Goal: Transaction & Acquisition: Purchase product/service

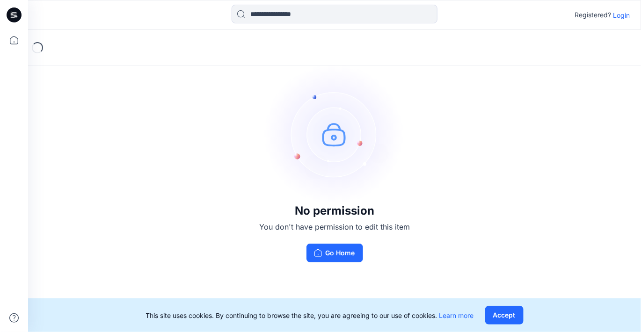
click at [481, 13] on p "Login" at bounding box center [621, 15] width 17 height 10
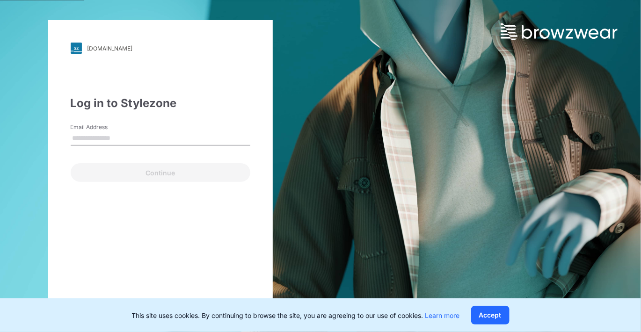
click at [124, 141] on input "Email Address" at bounding box center [161, 138] width 180 height 14
type input "**********"
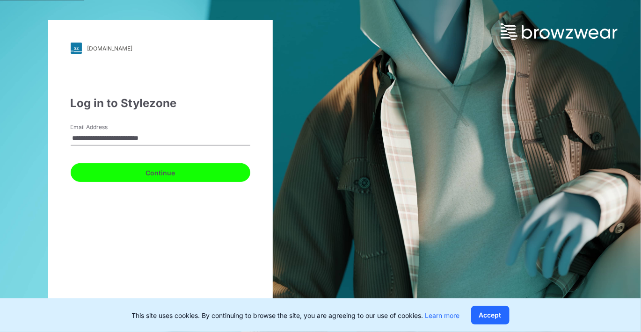
click at [136, 172] on button "Continue" at bounding box center [161, 172] width 180 height 19
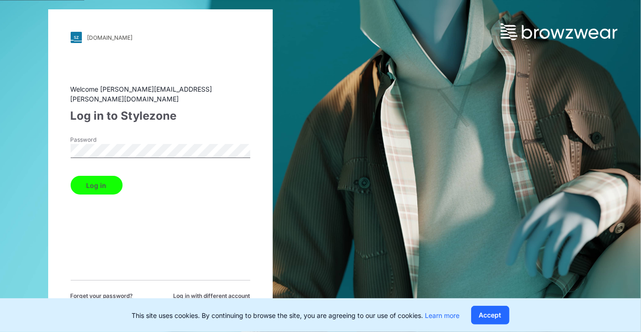
click at [100, 183] on button "Log in" at bounding box center [97, 185] width 52 height 19
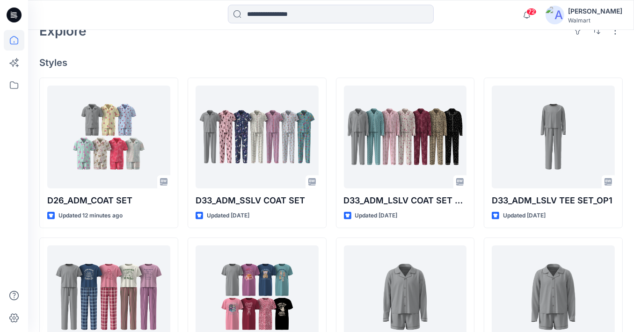
scroll to position [234, 0]
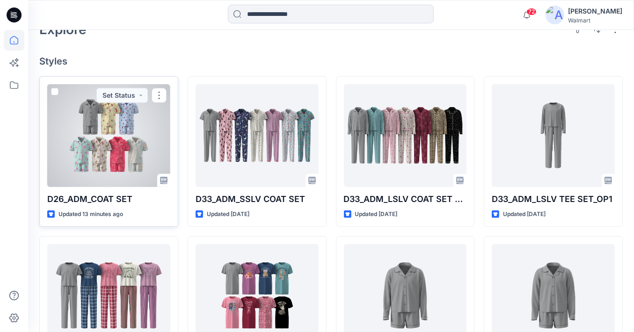
click at [123, 118] on div at bounding box center [108, 135] width 123 height 103
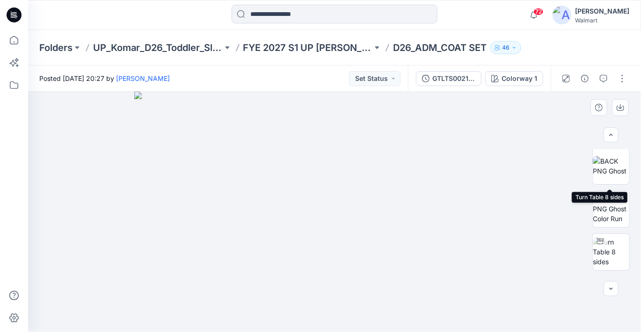
scroll to position [374, 0]
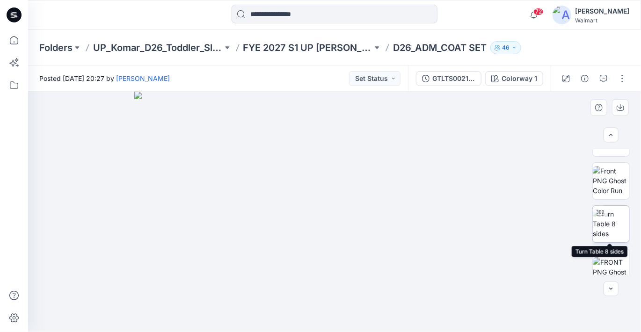
click at [481, 223] on img at bounding box center [611, 223] width 36 height 29
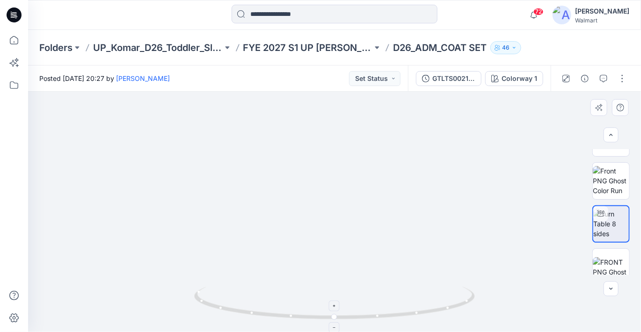
drag, startPoint x: 357, startPoint y: 131, endPoint x: 357, endPoint y: 287, distance: 156.7
click at [357, 287] on div at bounding box center [334, 212] width 613 height 240
drag, startPoint x: 439, startPoint y: 281, endPoint x: 438, endPoint y: 208, distance: 73.4
click at [438, 208] on img at bounding box center [334, 118] width 1198 height 427
drag, startPoint x: 336, startPoint y: 316, endPoint x: 390, endPoint y: 319, distance: 54.3
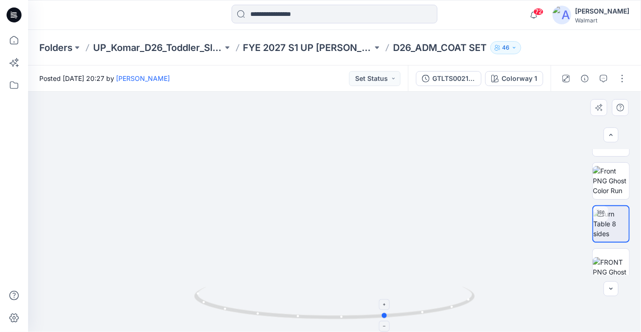
click at [389, 319] on icon at bounding box center [335, 304] width 283 height 35
drag, startPoint x: 386, startPoint y: 317, endPoint x: 416, endPoint y: 317, distance: 30.4
click at [416, 317] on icon at bounding box center [335, 304] width 283 height 35
drag, startPoint x: 417, startPoint y: 313, endPoint x: 436, endPoint y: 313, distance: 19.2
click at [436, 313] on icon at bounding box center [335, 304] width 283 height 35
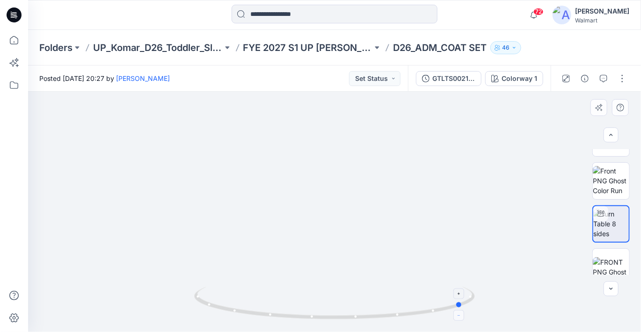
drag, startPoint x: 434, startPoint y: 311, endPoint x: 469, endPoint y: 308, distance: 35.2
click at [469, 308] on icon at bounding box center [335, 304] width 283 height 35
drag, startPoint x: 470, startPoint y: 301, endPoint x: 569, endPoint y: 270, distance: 104.0
click at [481, 270] on div at bounding box center [334, 212] width 613 height 240
